Goal: Information Seeking & Learning: Learn about a topic

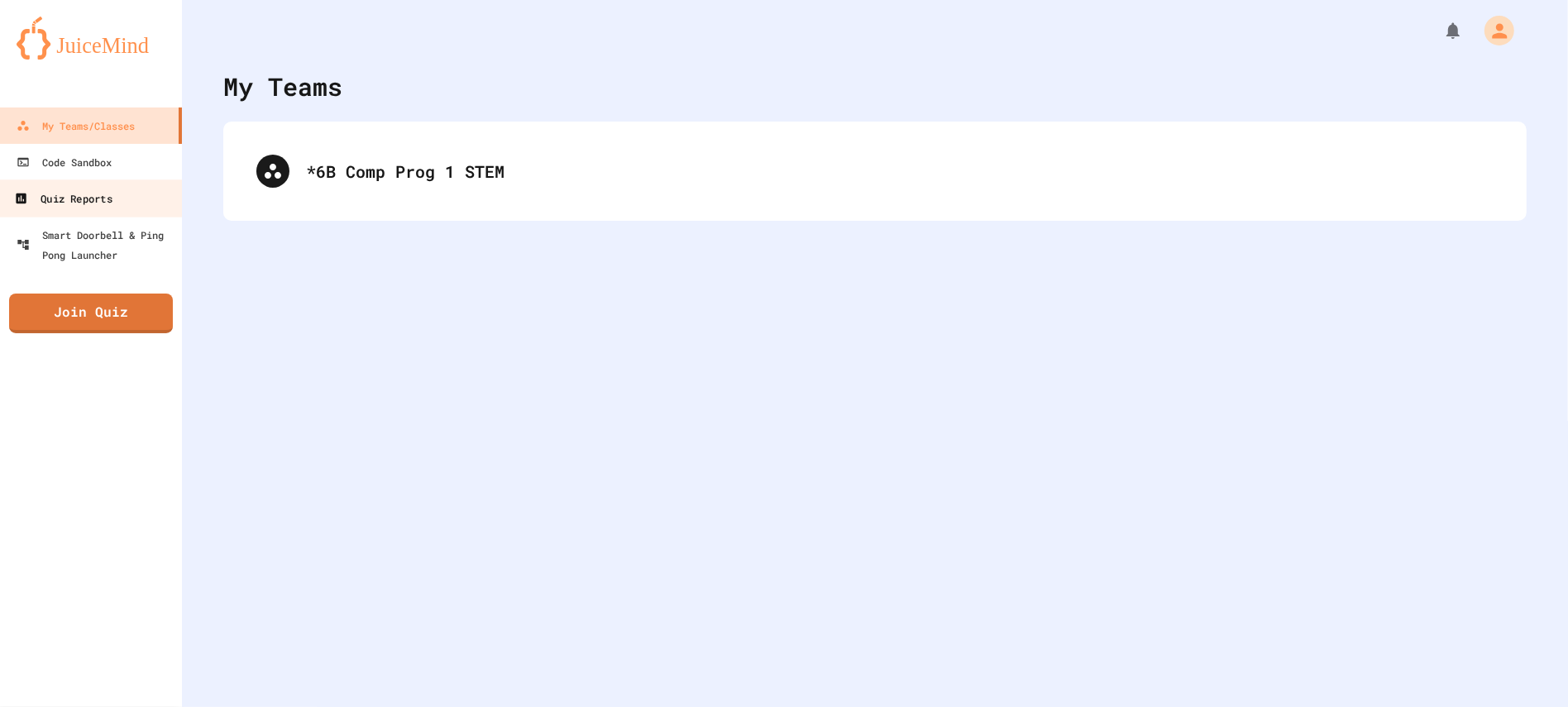
click at [129, 199] on link "Quiz Reports" at bounding box center [91, 198] width 188 height 38
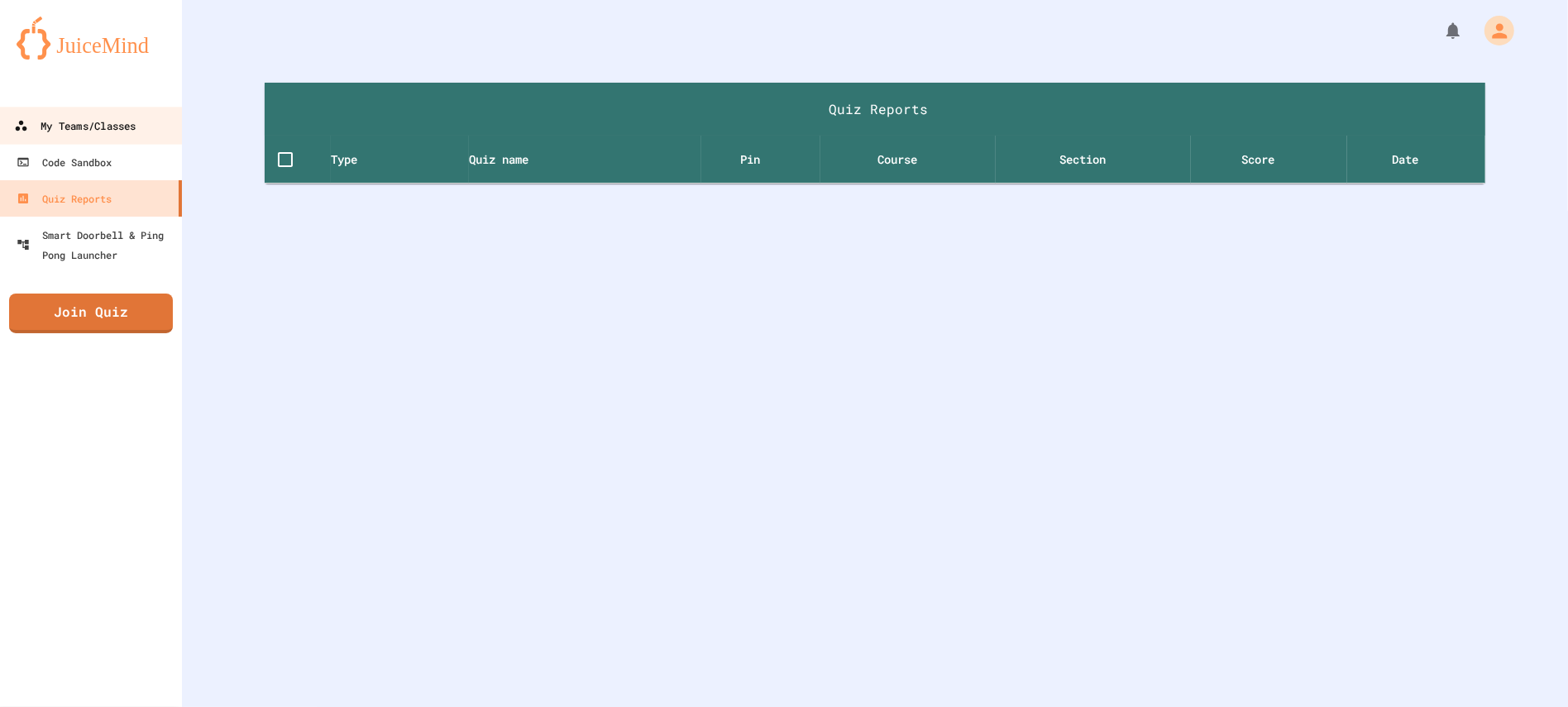
click at [98, 139] on link "My Teams/Classes" at bounding box center [91, 125] width 188 height 38
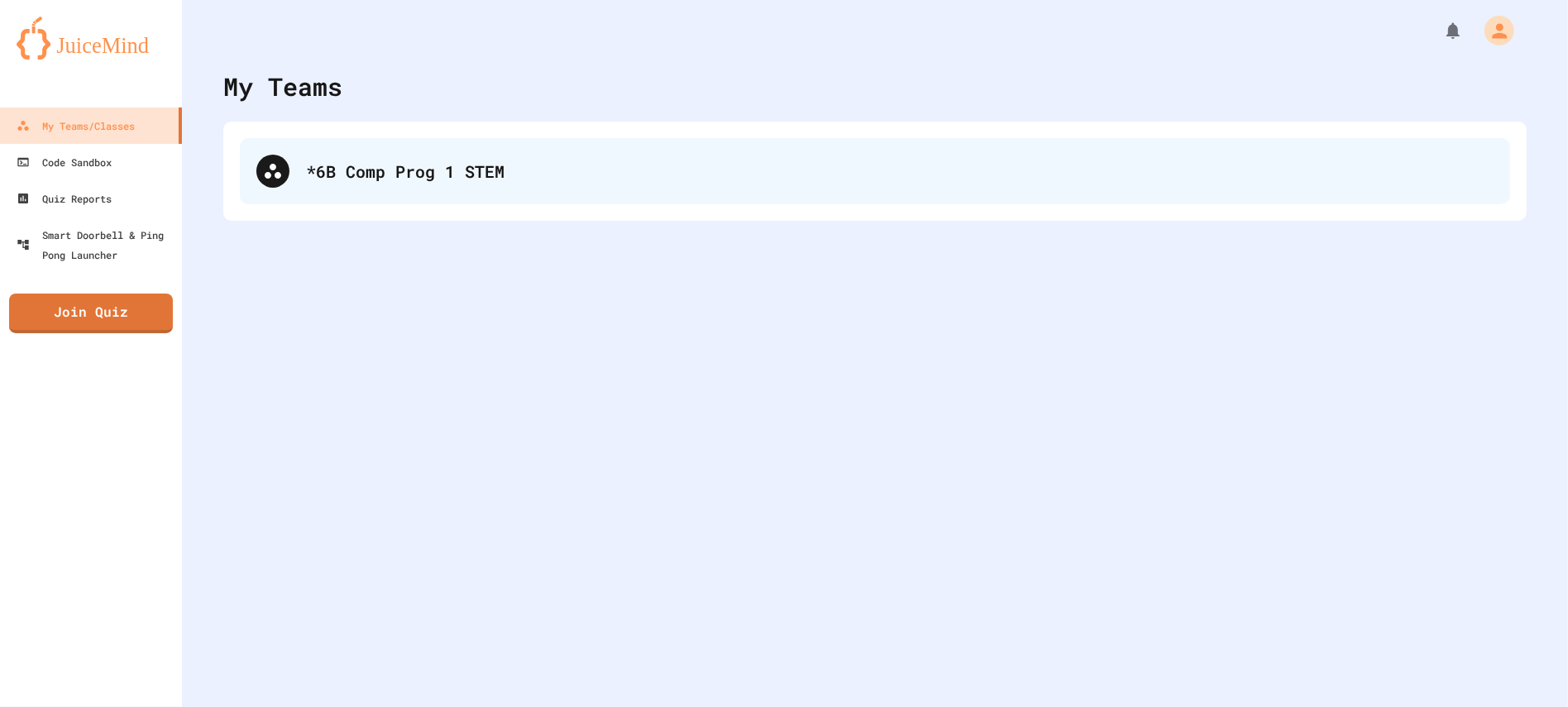
click at [347, 167] on div "*6B Comp Prog 1 STEM" at bounding box center [900, 171] width 1187 height 25
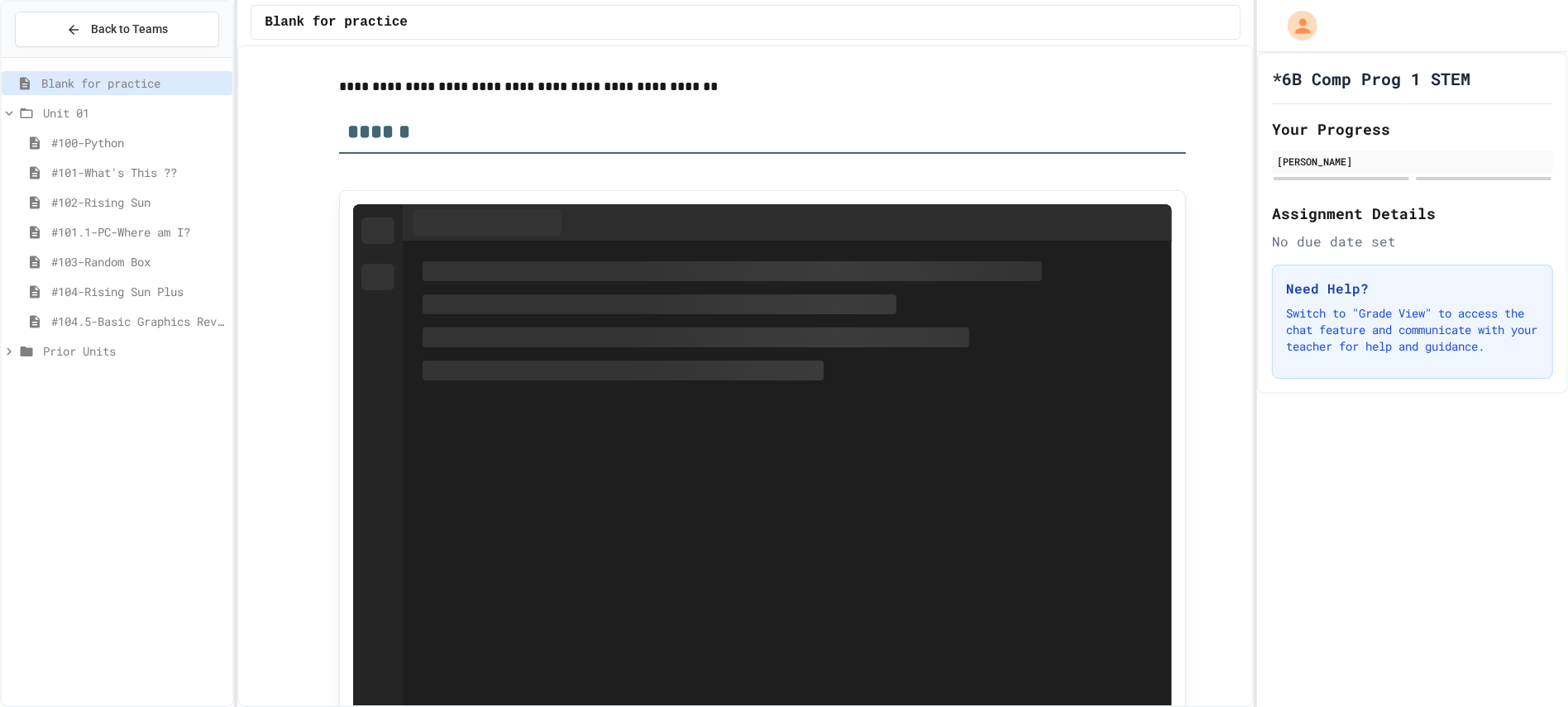
click at [131, 317] on span "#104.5-Basic Graphics Review" at bounding box center [138, 321] width 174 height 18
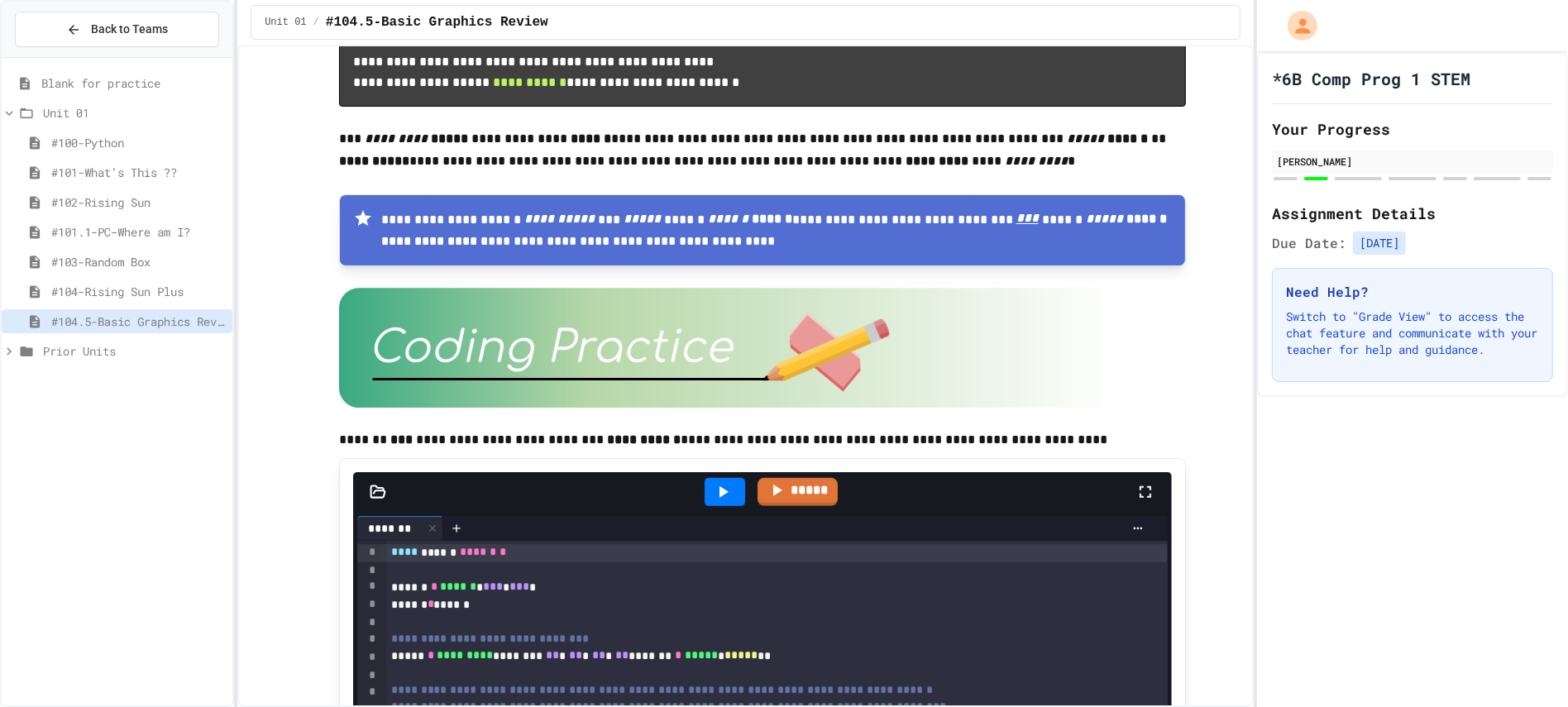
scroll to position [148, 0]
